Goal: Book appointment/travel/reservation

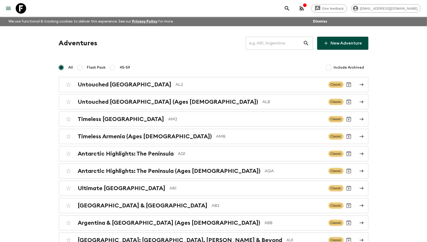
click at [285, 44] on input "text" at bounding box center [274, 43] width 57 height 15
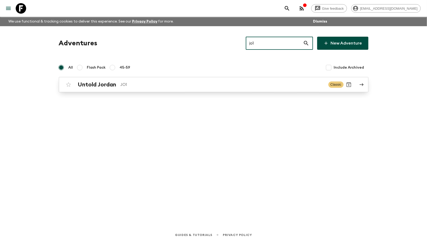
type input "jo1"
click at [149, 90] on link "Untold Jordan JO1 Classic" at bounding box center [214, 84] width 310 height 15
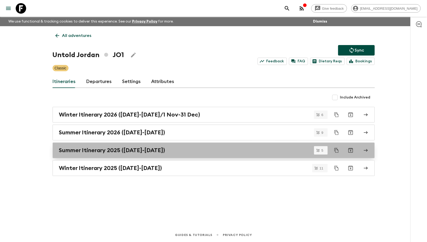
click at [117, 148] on h2 "Summer Itinerary 2025 ([DATE]-[DATE])" at bounding box center [112, 150] width 106 height 7
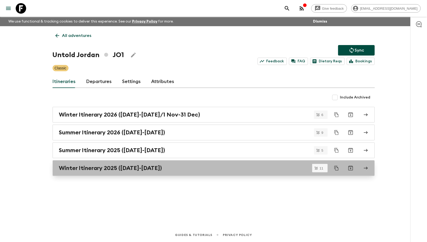
click at [102, 167] on h2 "Winter Itinerary 2025 ([DATE]-[DATE])" at bounding box center [110, 168] width 103 height 7
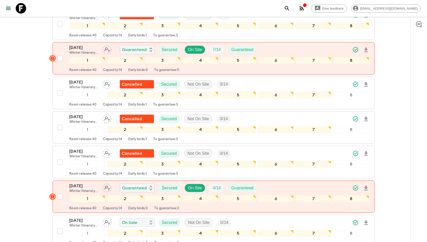
scroll to position [217, 0]
